Goal: Complete application form

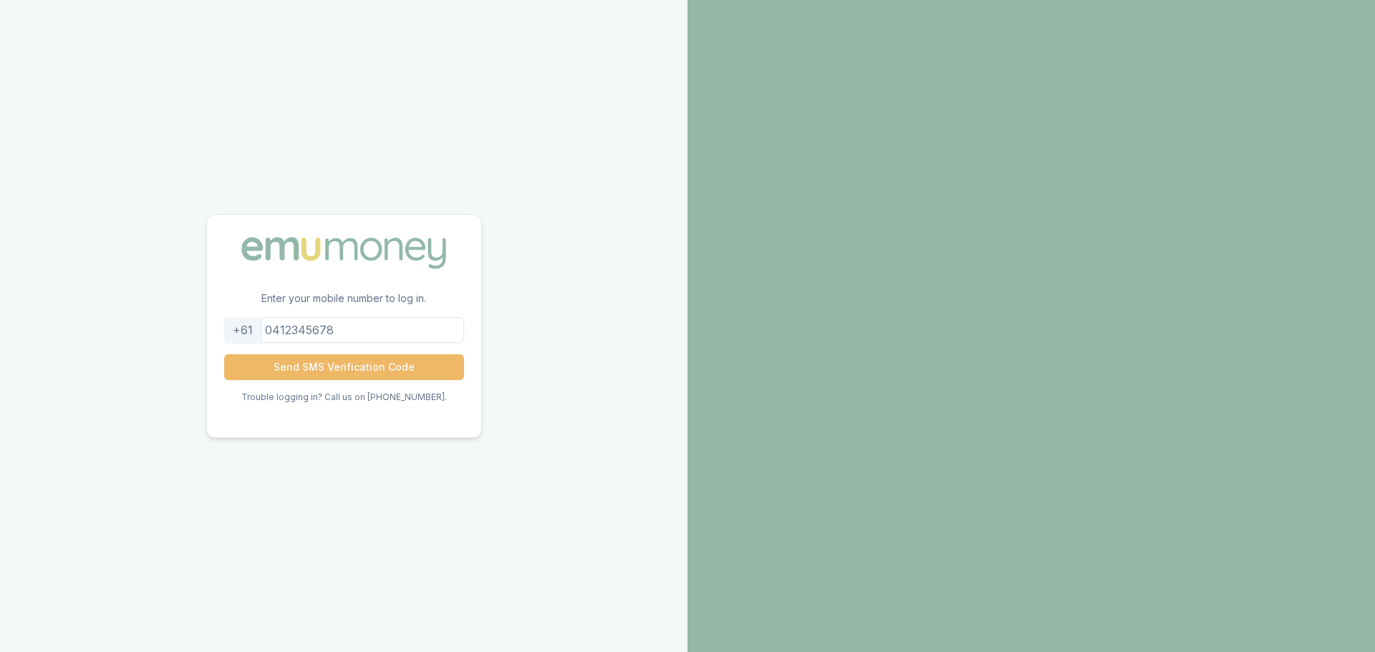
click at [351, 367] on button "Send SMS Verification Code" at bounding box center [344, 368] width 240 height 26
click at [332, 329] on input "0431641665" at bounding box center [344, 330] width 240 height 26
drag, startPoint x: 344, startPoint y: 329, endPoint x: 317, endPoint y: 328, distance: 27.3
click at [317, 328] on input "0431641665" at bounding box center [344, 330] width 240 height 26
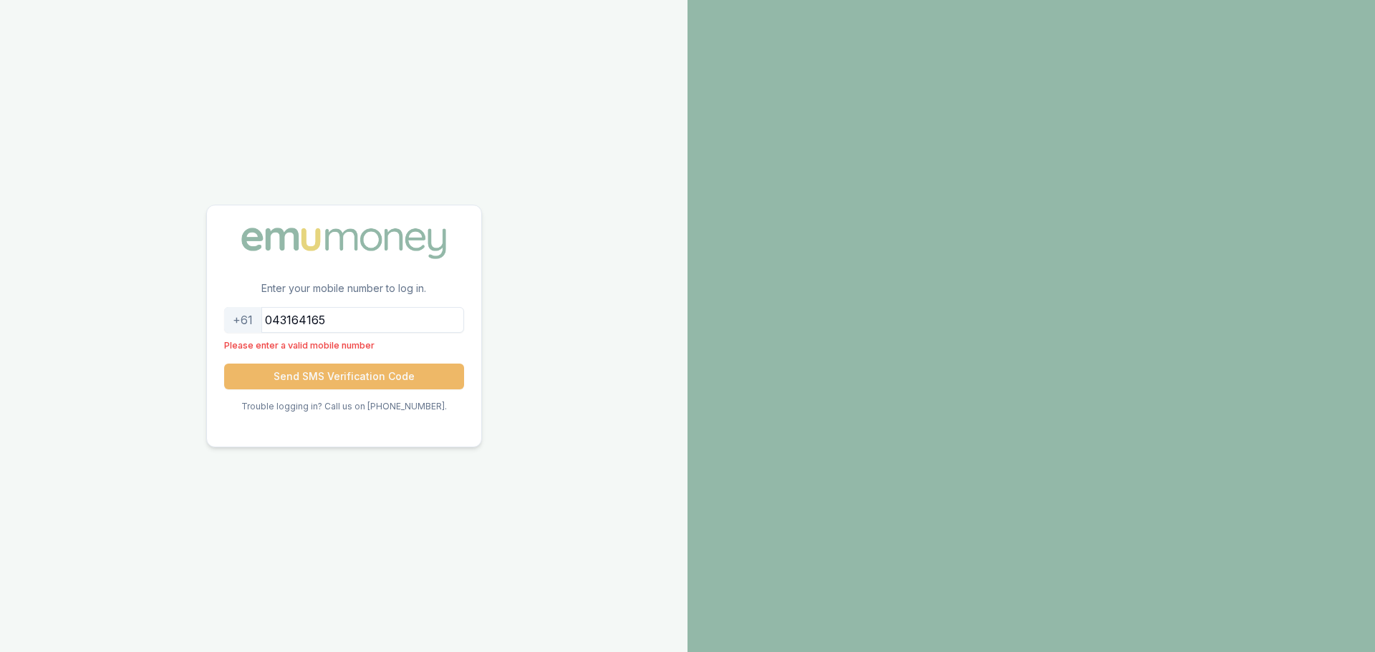
click at [340, 371] on button "Send SMS Verification Code" at bounding box center [344, 377] width 240 height 26
click at [293, 322] on input "043164165" at bounding box center [344, 320] width 240 height 26
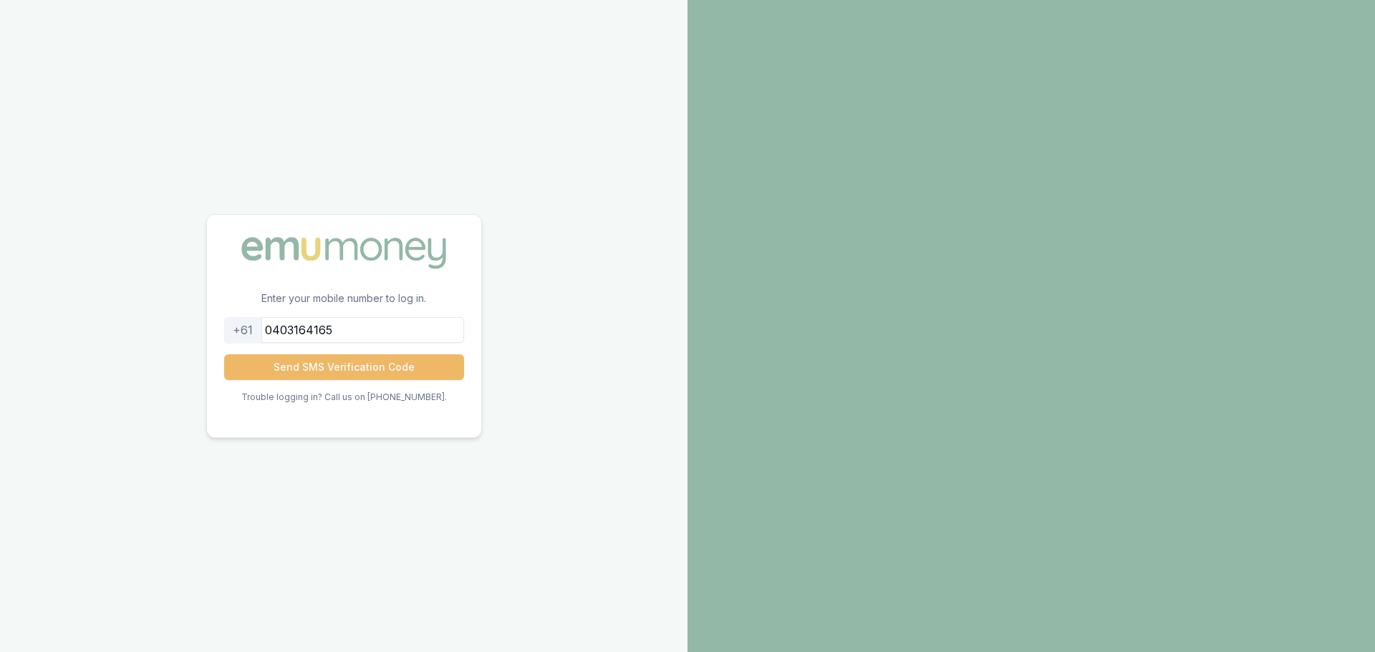
type input "0403164165"
click at [337, 360] on button "Send SMS Verification Code" at bounding box center [344, 368] width 240 height 26
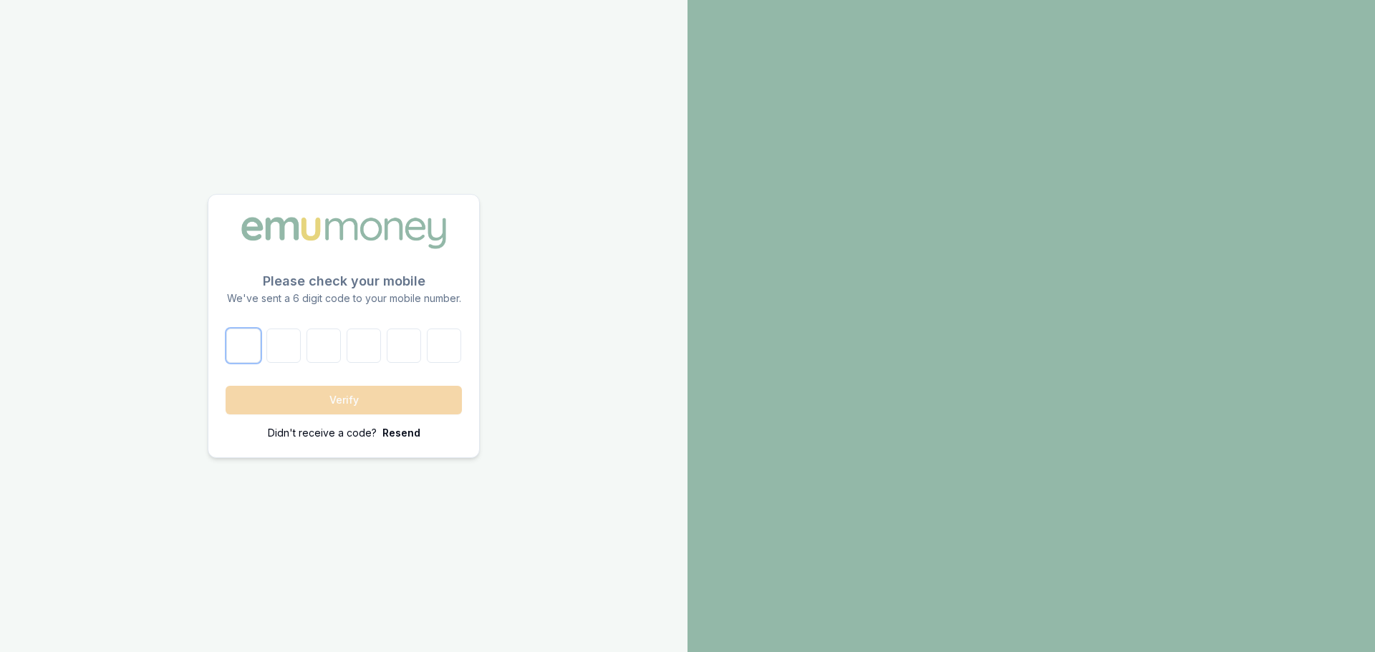
click at [251, 355] on input "number" at bounding box center [243, 346] width 34 height 34
paste input "2"
type input "2"
type input "8"
type input "9"
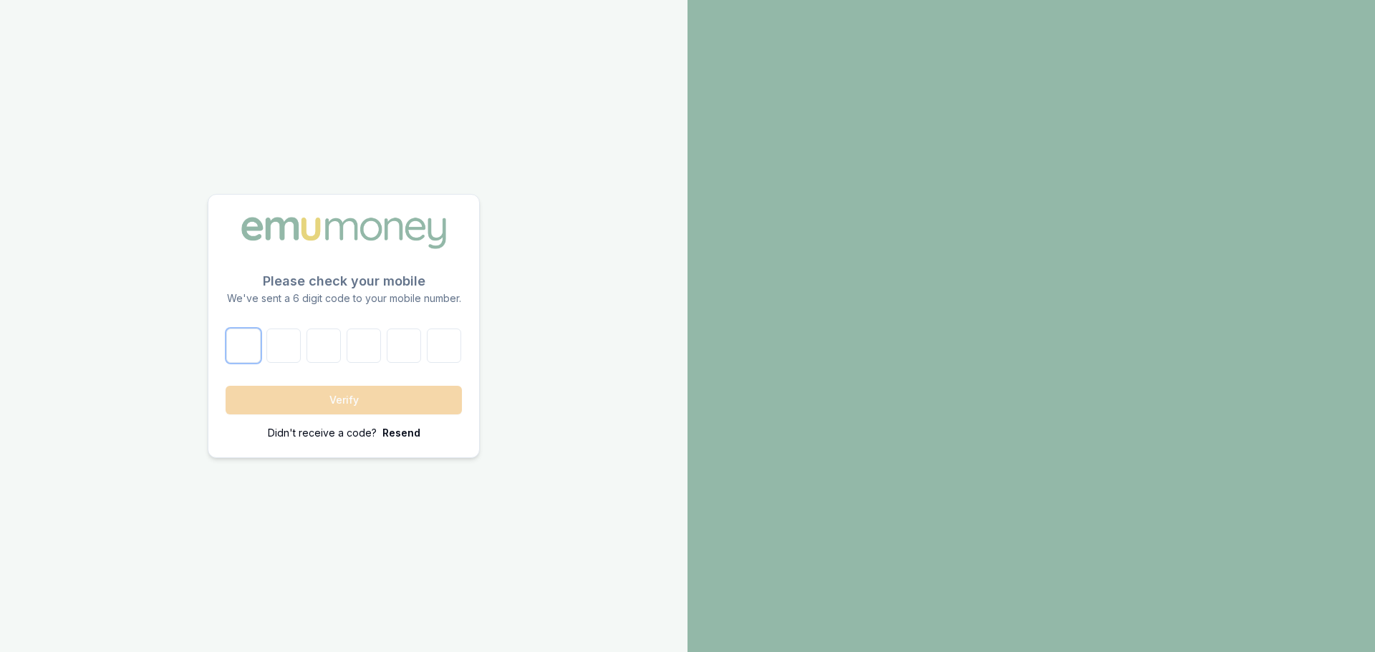
type input "8"
type input "9"
type input "7"
click at [302, 397] on button "Verify" at bounding box center [344, 400] width 236 height 29
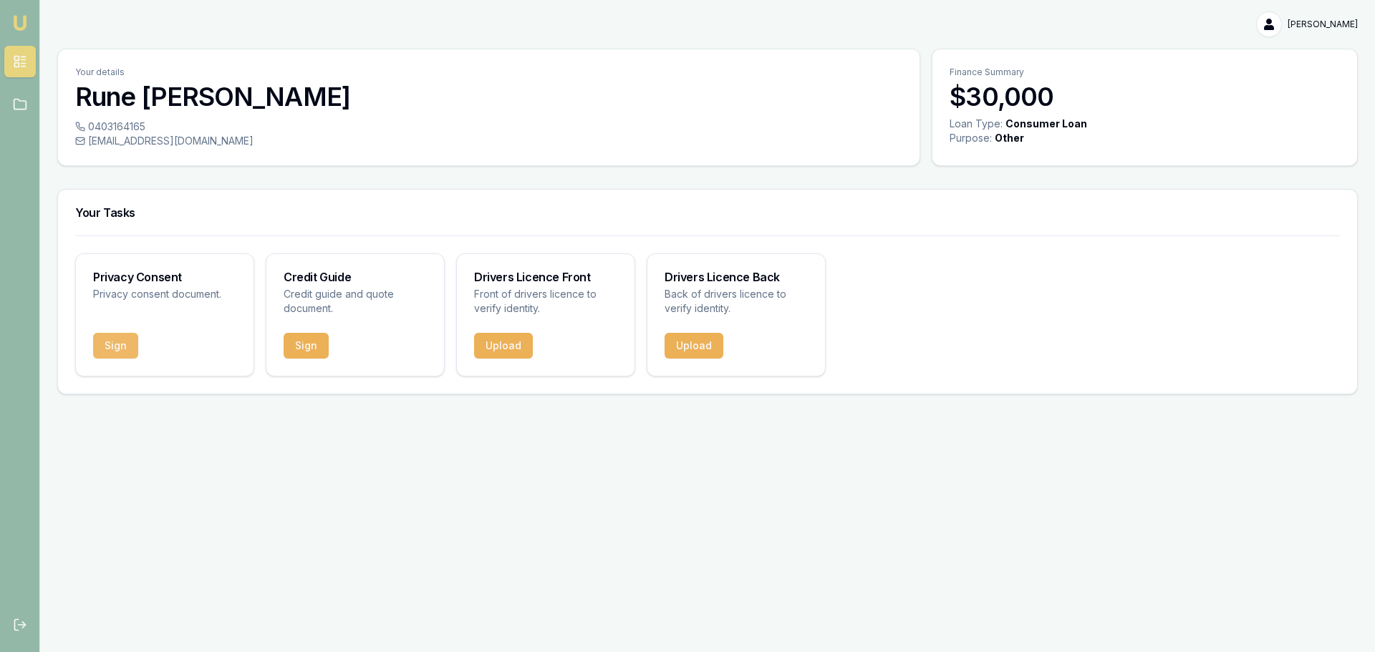
click at [120, 347] on button "Sign" at bounding box center [115, 346] width 45 height 26
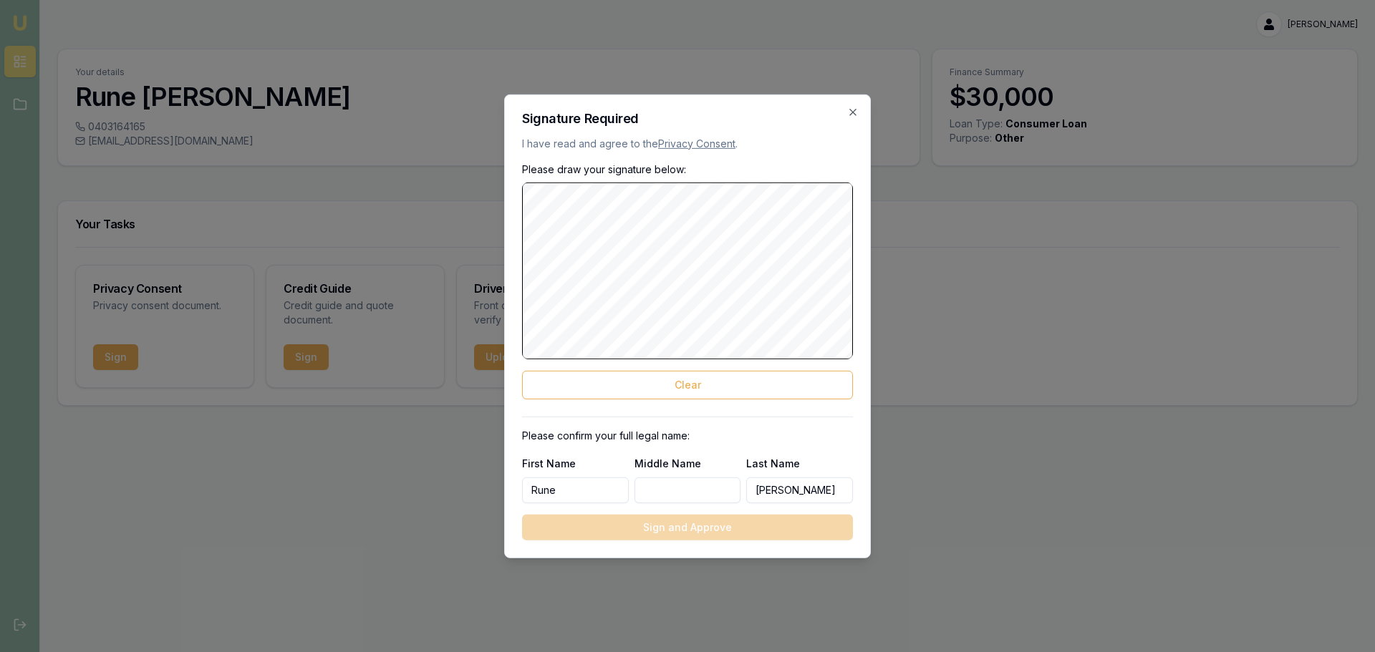
drag, startPoint x: 566, startPoint y: 496, endPoint x: 485, endPoint y: 493, distance: 81.0
click at [485, 493] on body "Emu Broker [PERSON_NAME] Toggle Menu Your details [PERSON_NAME] 0403164165 [EMA…" at bounding box center [687, 326] width 1375 height 652
type input "[PERSON_NAME]"
click at [675, 484] on input "Middle Name" at bounding box center [688, 491] width 107 height 26
click at [668, 488] on input "Middle Name" at bounding box center [688, 491] width 107 height 26
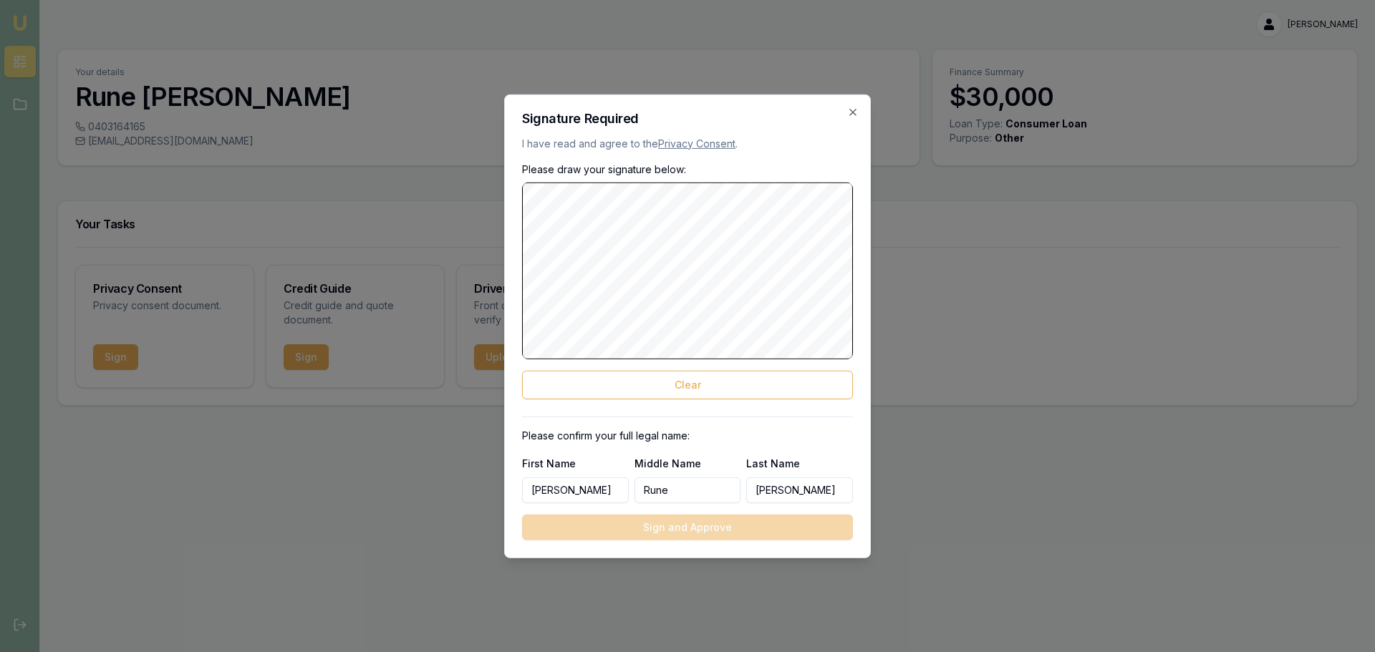
type input "Rune"
click at [803, 430] on p "Please confirm your full legal name:" at bounding box center [687, 436] width 331 height 14
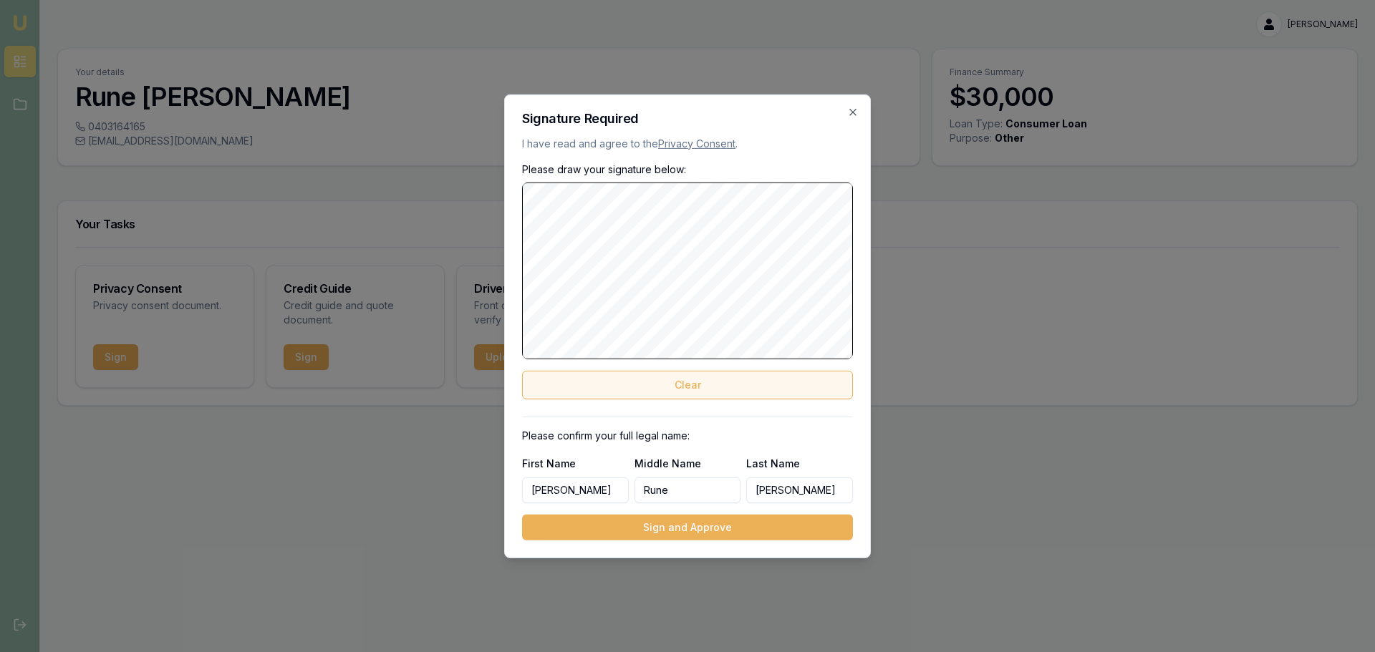
click at [689, 389] on button "Clear" at bounding box center [687, 385] width 331 height 29
click at [675, 385] on button "Clear" at bounding box center [687, 385] width 331 height 29
click at [547, 213] on div "Signature Required I have read and agree to the Privacy Consent . Please draw y…" at bounding box center [687, 326] width 367 height 464
click at [697, 389] on button "Clear" at bounding box center [687, 385] width 331 height 29
click at [505, 246] on div "Signature Required I have read and agree to the Privacy Consent . Please draw y…" at bounding box center [687, 326] width 367 height 464
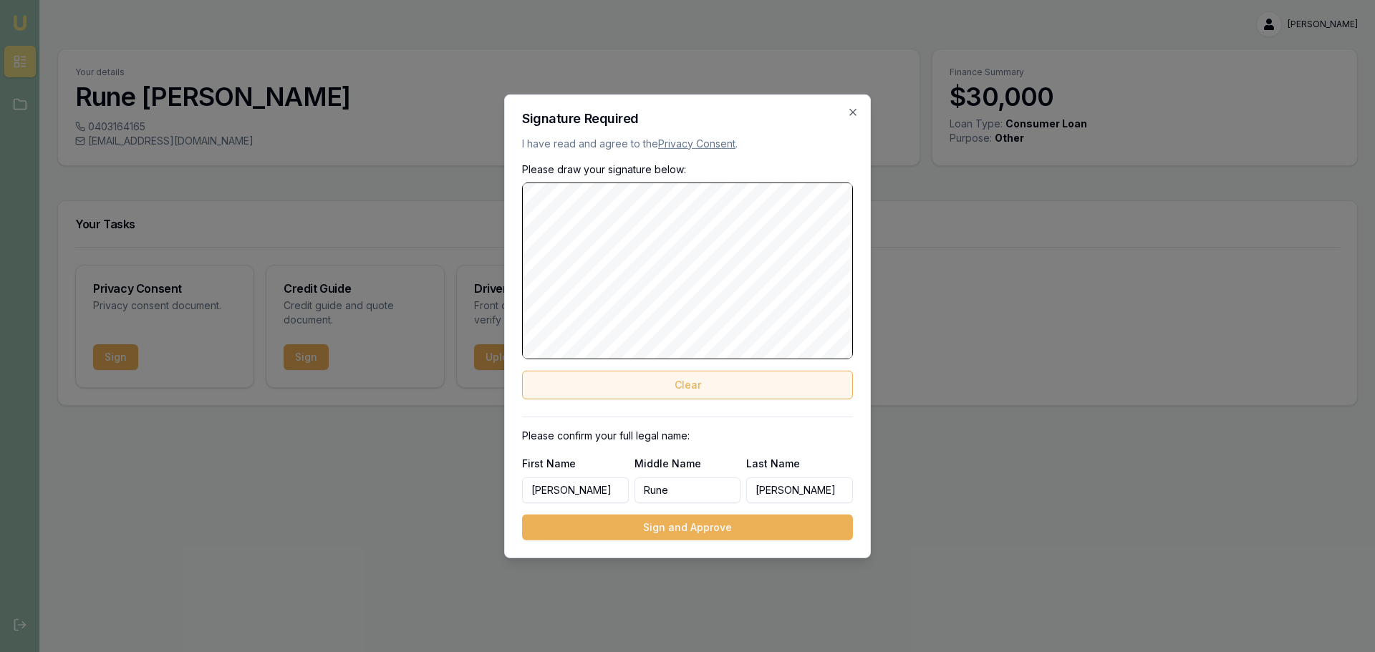
click at [622, 387] on button "Clear" at bounding box center [687, 385] width 331 height 29
click at [855, 110] on icon "button" at bounding box center [852, 112] width 6 height 6
